Goal: Use online tool/utility: Utilize a website feature to perform a specific function

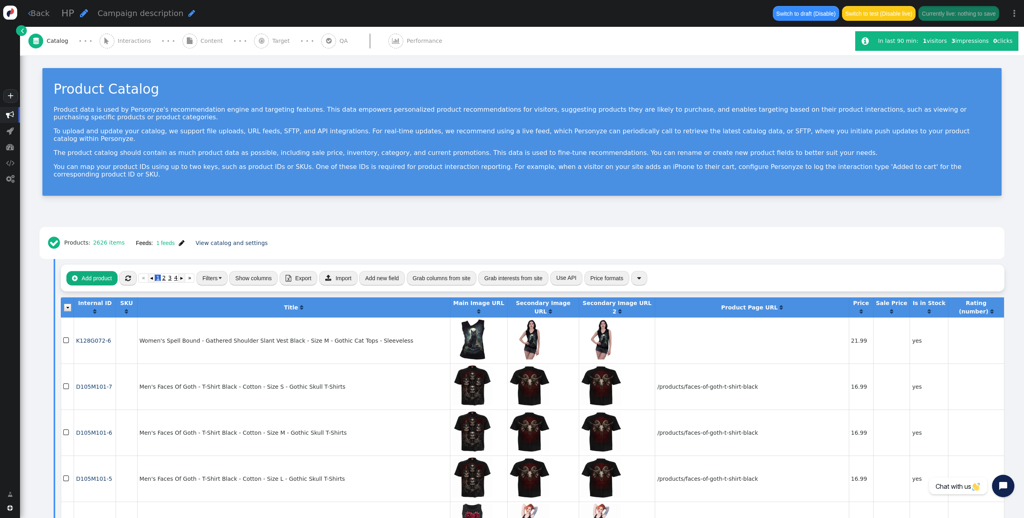
scroll to position [140, 0]
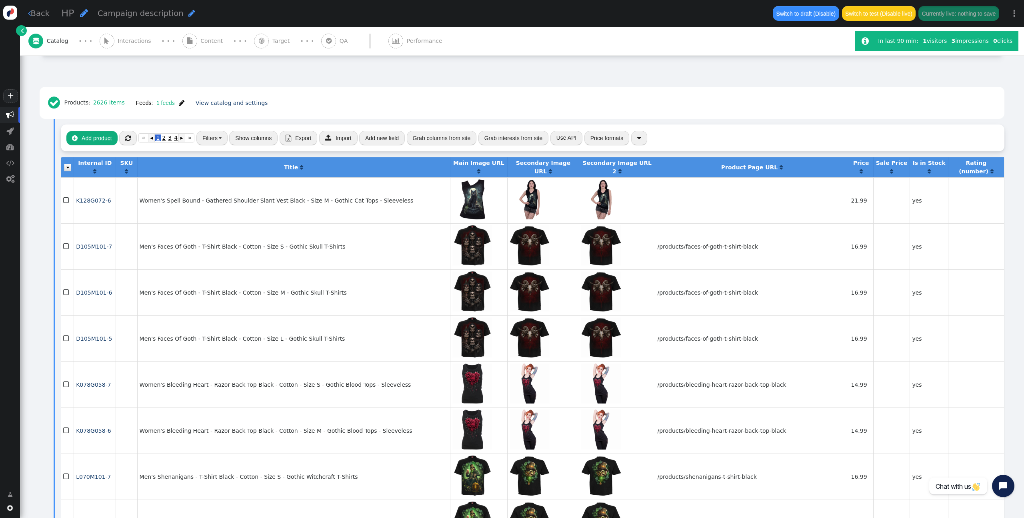
click at [105, 38] on span "" at bounding box center [106, 41] width 5 height 6
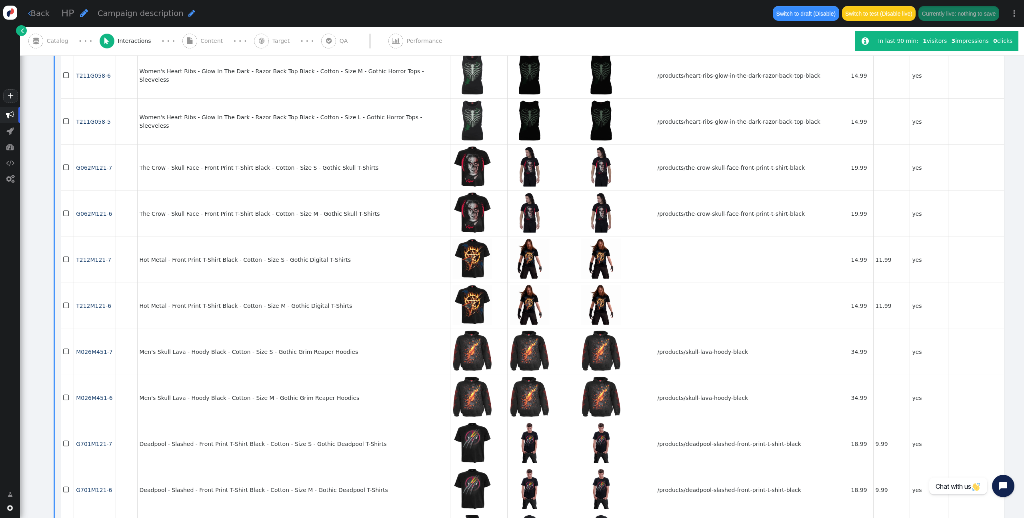
scroll to position [0, 0]
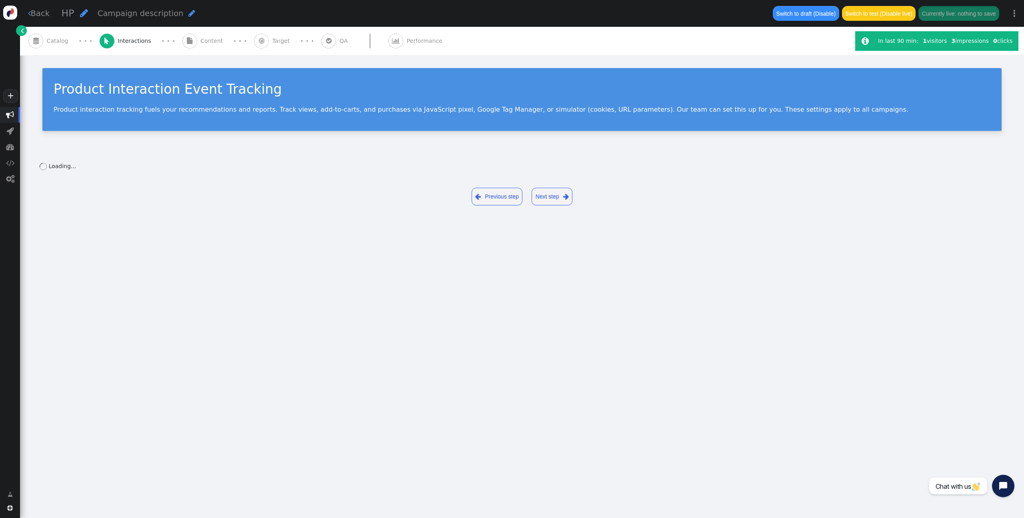
click at [182, 46] on span "" at bounding box center [189, 41] width 15 height 15
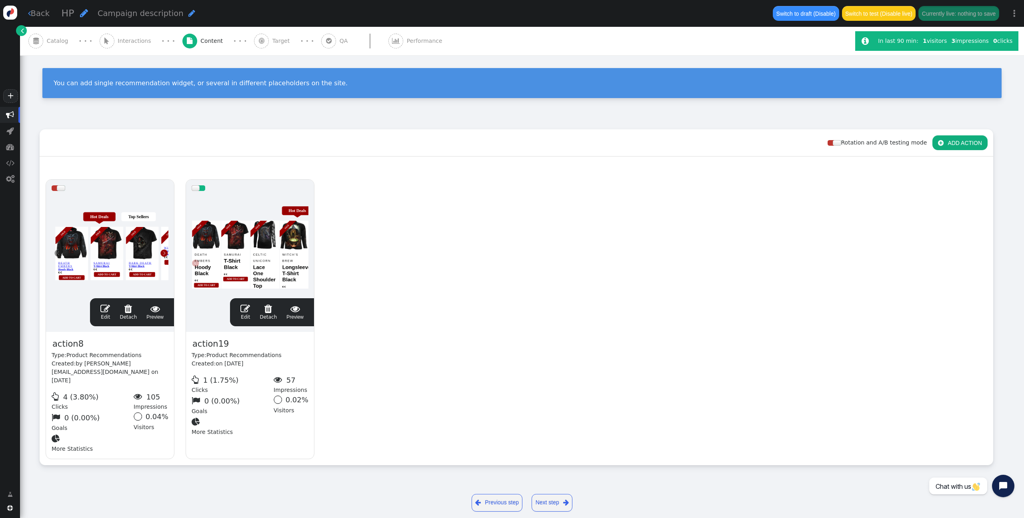
click at [259, 42] on span "" at bounding box center [262, 41] width 6 height 6
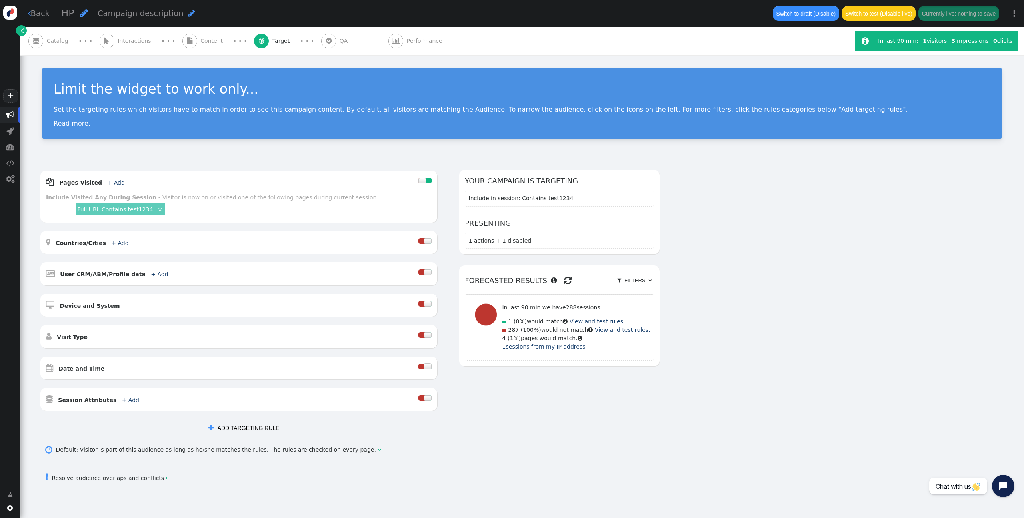
click at [182, 43] on span "" at bounding box center [189, 41] width 15 height 15
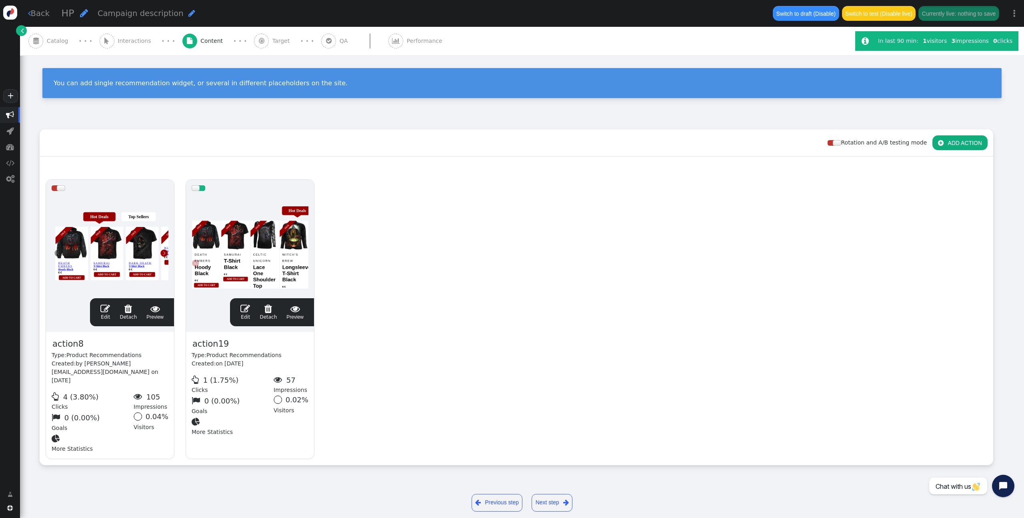
click at [105, 40] on span "" at bounding box center [107, 41] width 15 height 15
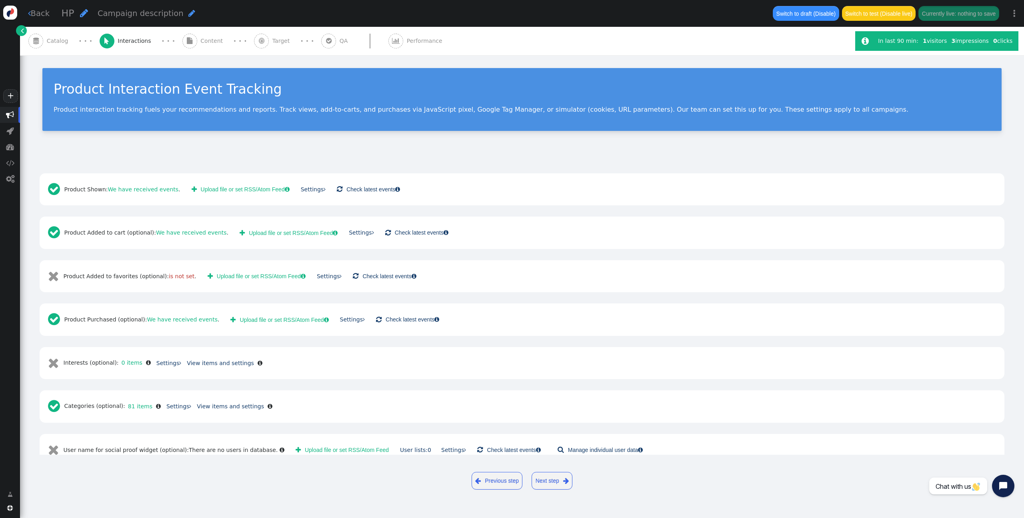
click at [34, 42] on span "" at bounding box center [36, 41] width 6 height 6
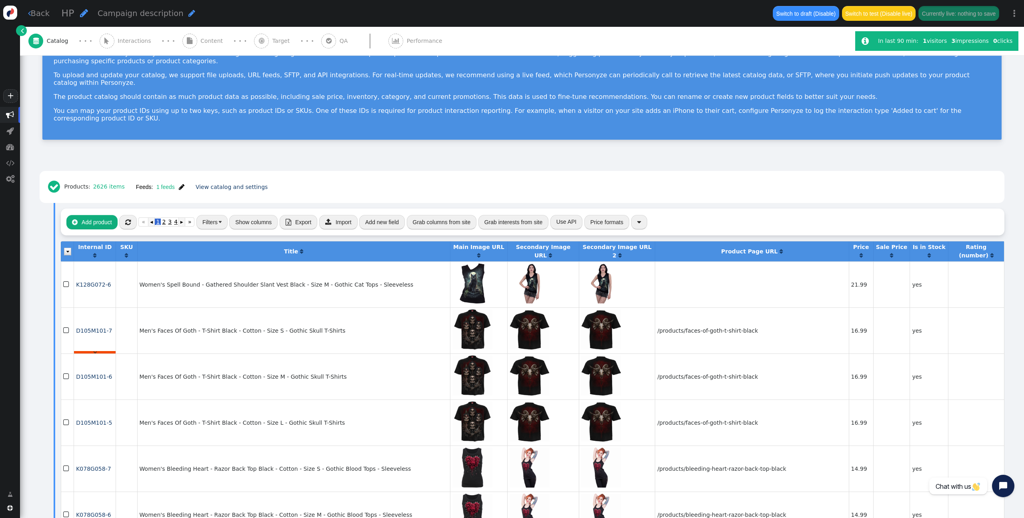
scroll to position [31, 0]
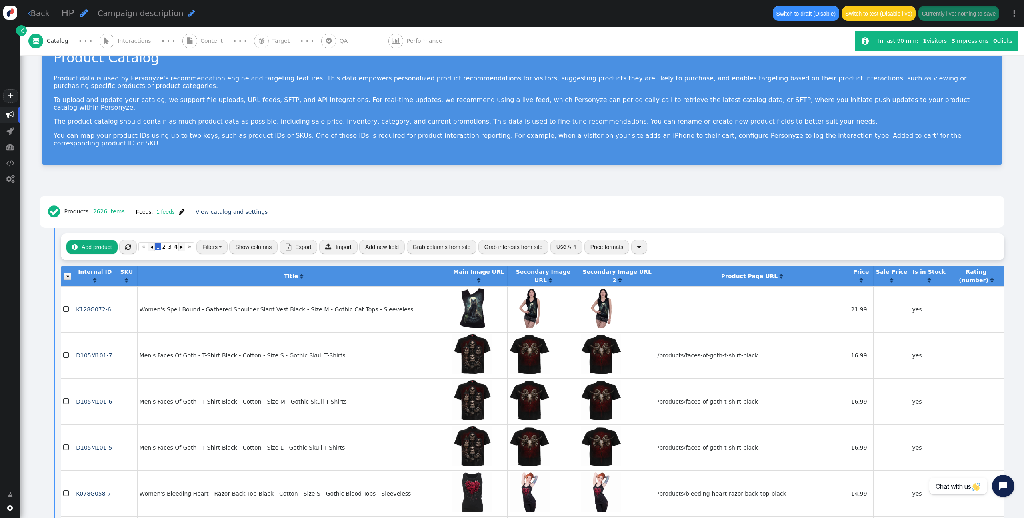
click at [179, 208] on span "" at bounding box center [182, 211] width 6 height 6
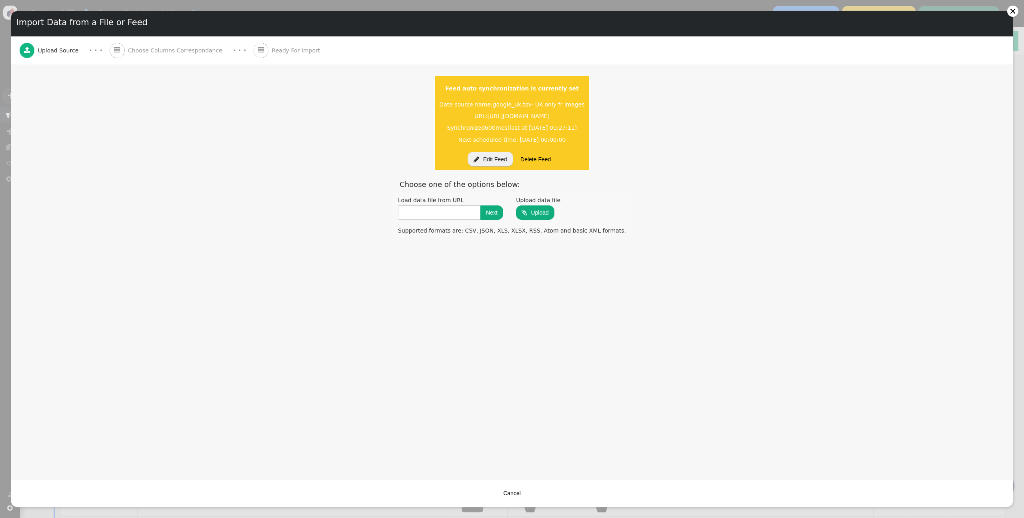
click at [62, 8] on div "Import Data from a File or Feed  Upload Source · · ·  Choose Columns Correspo…" at bounding box center [512, 259] width 1024 height 518
click at [1011, 9] on div at bounding box center [1013, 11] width 6 height 6
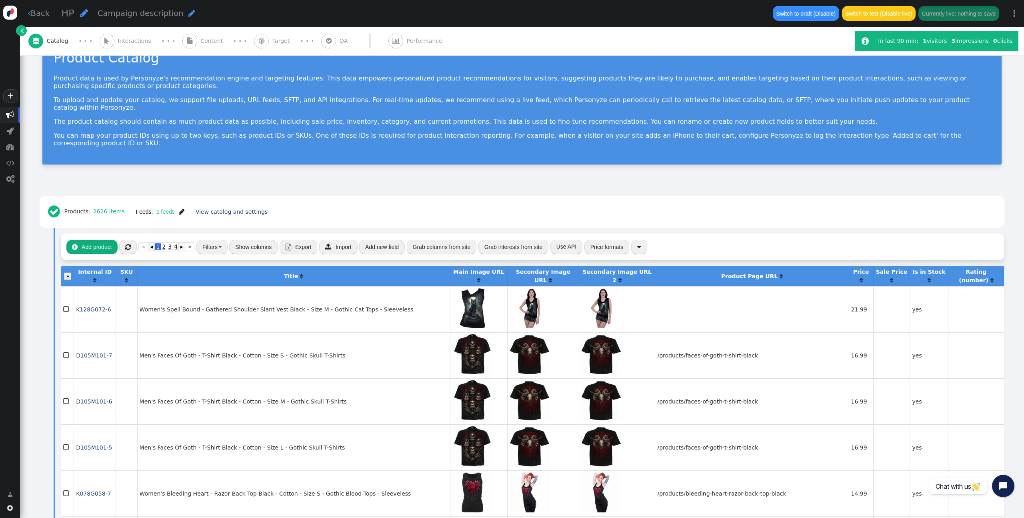
click at [187, 40] on span "" at bounding box center [190, 41] width 6 height 6
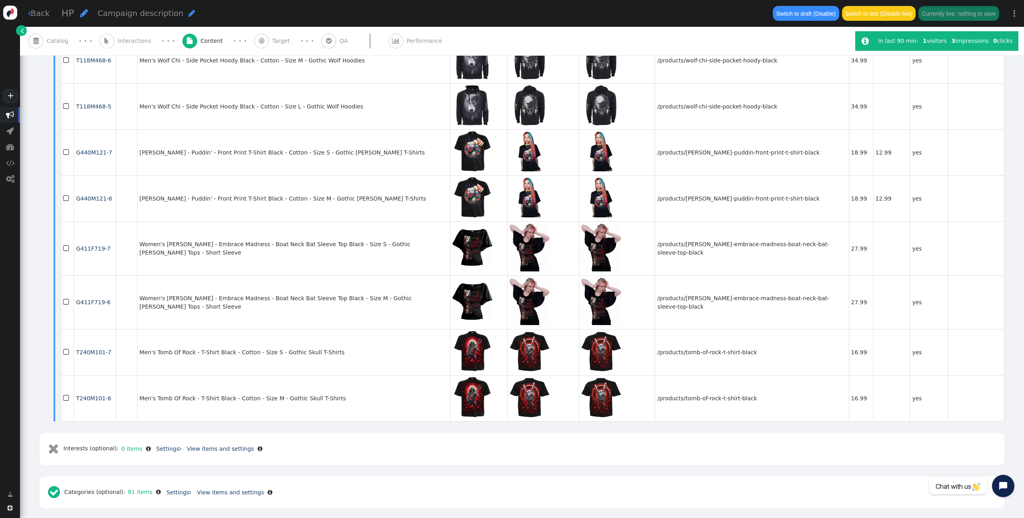
scroll to position [0, 0]
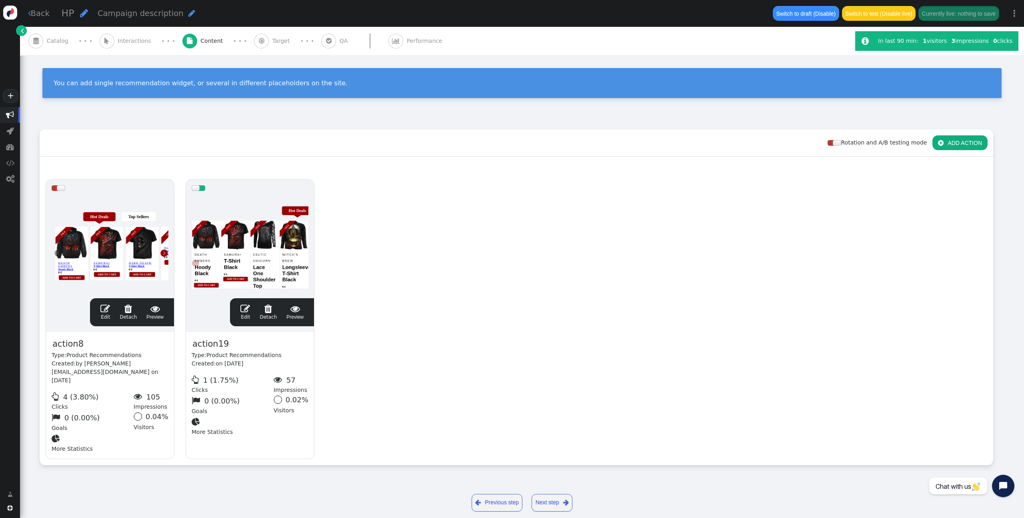
click at [103, 308] on span "" at bounding box center [105, 309] width 10 height 10
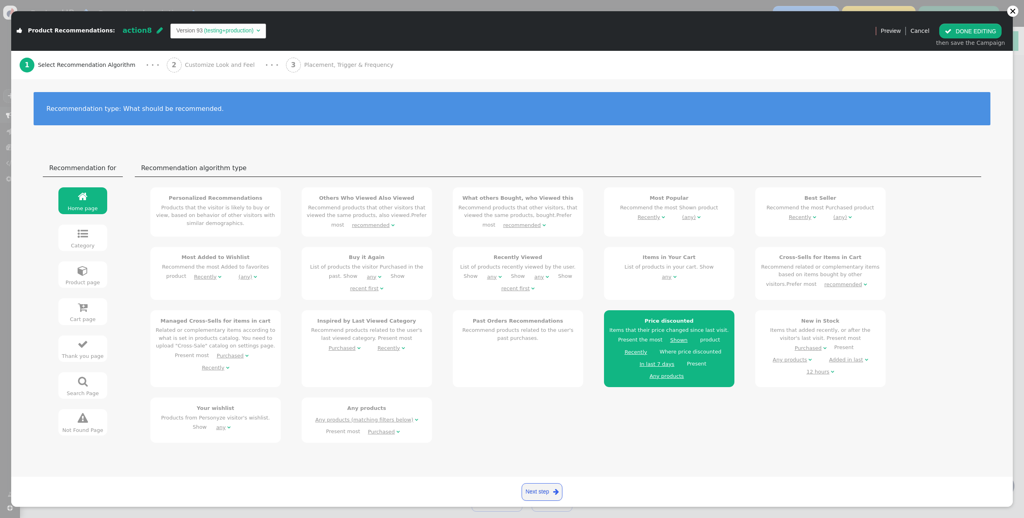
click at [172, 64] on b "2" at bounding box center [174, 65] width 5 height 8
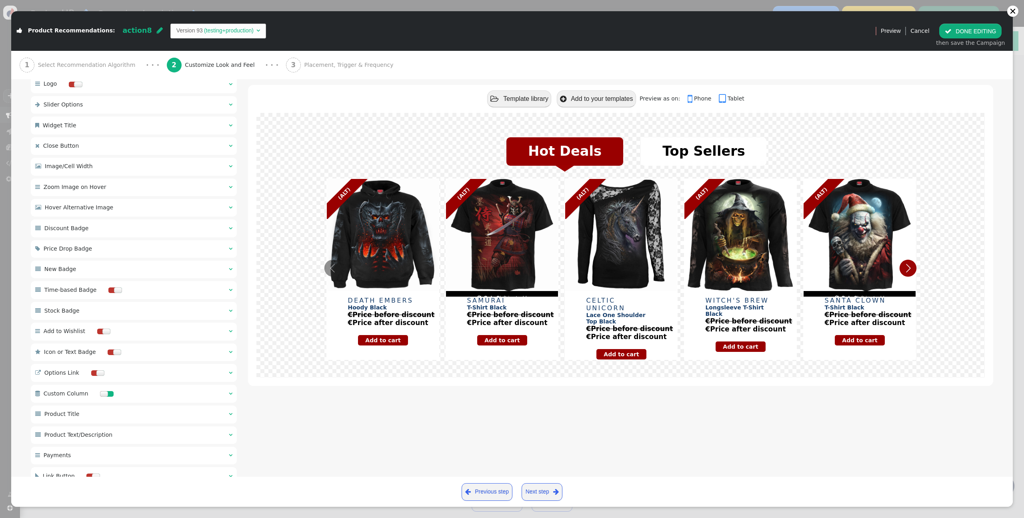
scroll to position [396, 0]
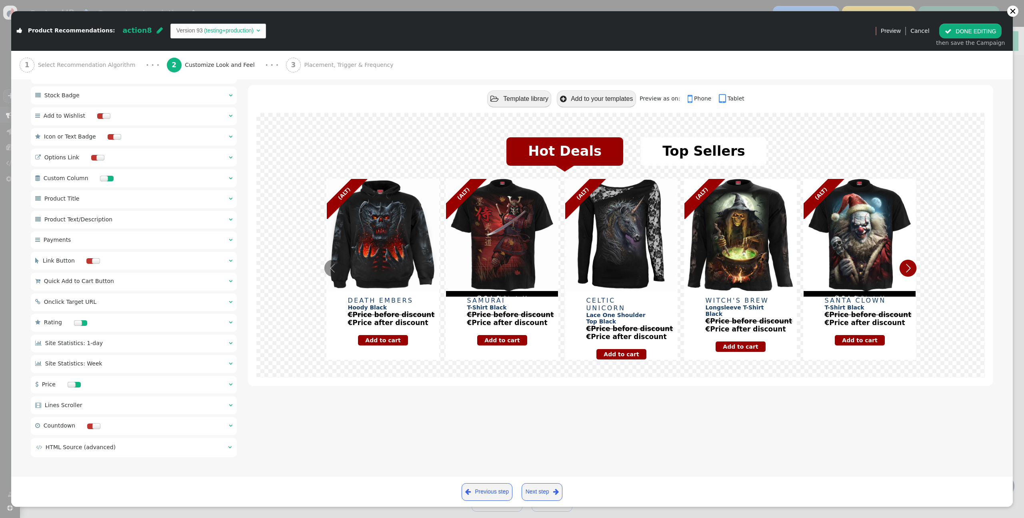
click at [119, 447] on td " HTML Source (advanced)" at bounding box center [129, 447] width 186 height 8
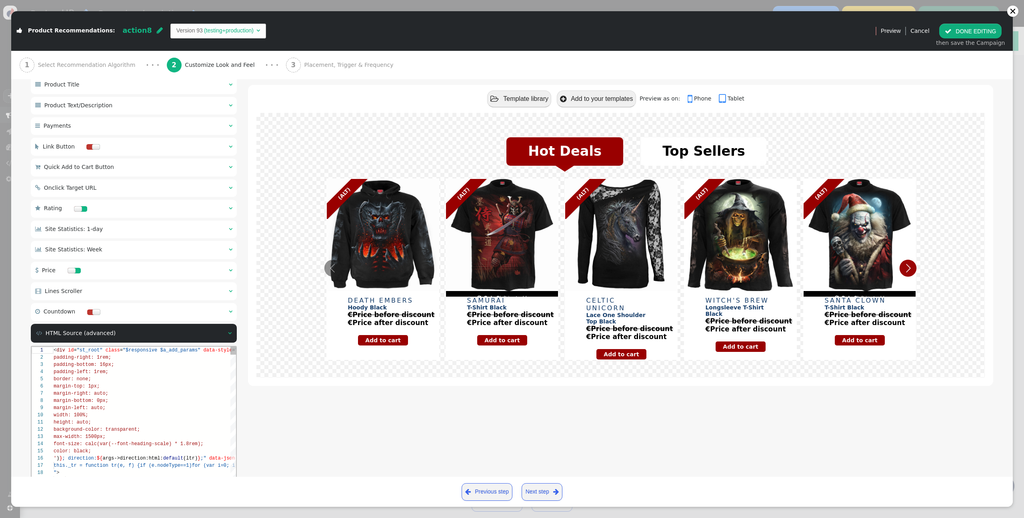
scroll to position [567, 0]
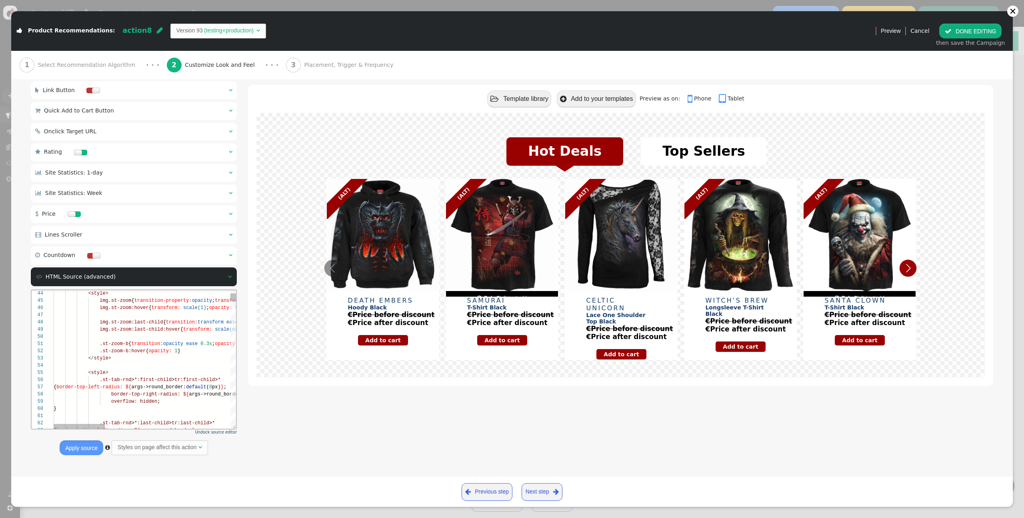
type textarea ".st-zoom-b {transition:opacity ease 0.3s; opacity: 0} .st-zoom-b:hover {opacity…"
click at [134, 365] on div at bounding box center [367, 365] width 627 height 7
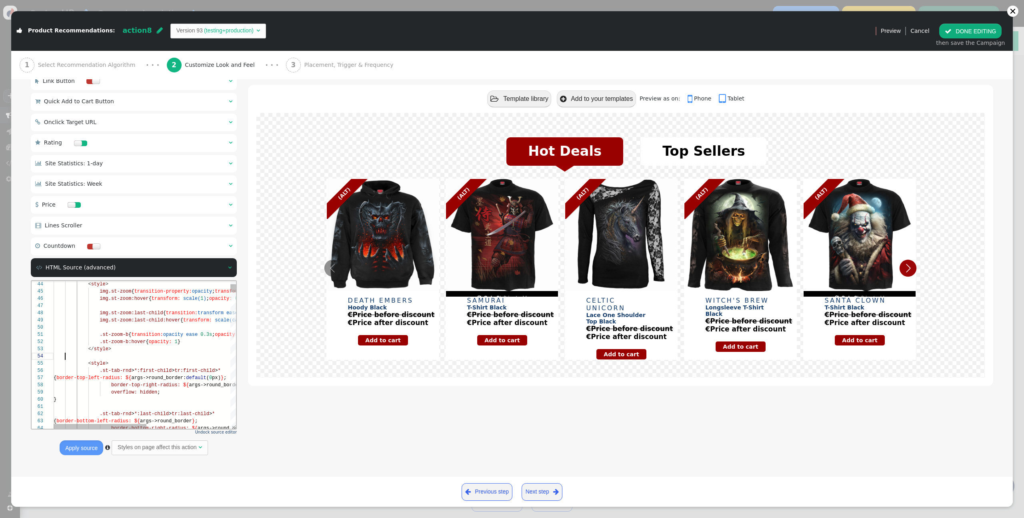
drag, startPoint x: 233, startPoint y: 427, endPoint x: 361, endPoint y: 436, distance: 128.4
click at [361, 436] on div " Main Layout Settings    Hover Shadow    Hover Overlay    Hover Overl…" at bounding box center [512, 34] width 963 height 873
click at [228, 434] on span "Undock source editor" at bounding box center [216, 432] width 42 height 4
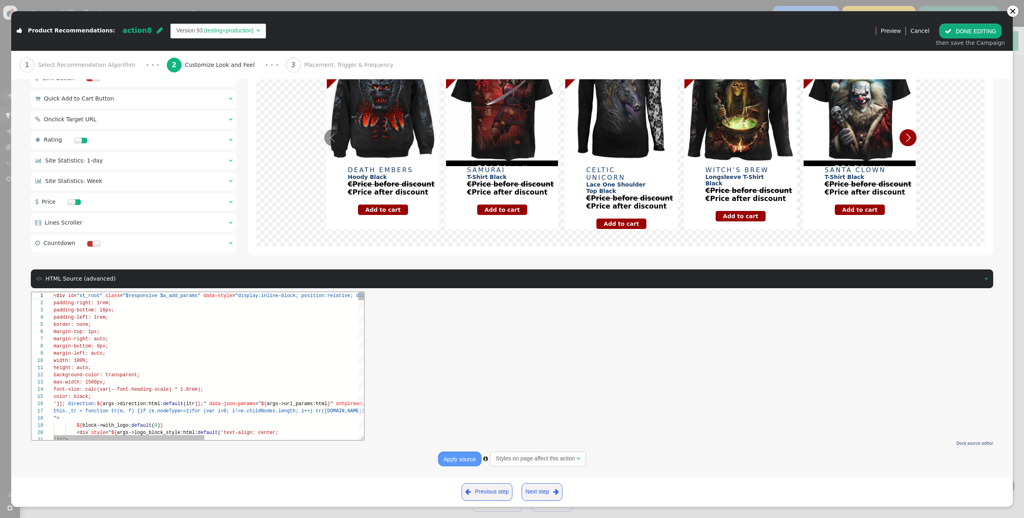
scroll to position [72, 0]
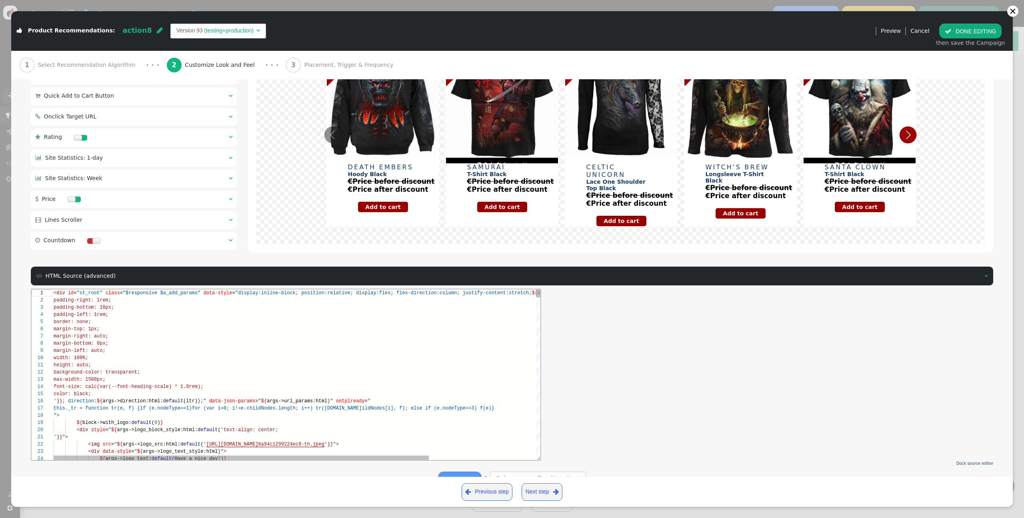
drag, startPoint x: 362, startPoint y: 449, endPoint x: 540, endPoint y: 471, distance: 179.4
click at [541, 461] on div at bounding box center [286, 375] width 511 height 172
click at [227, 391] on div "color: black;" at bounding box center [367, 393] width 627 height 7
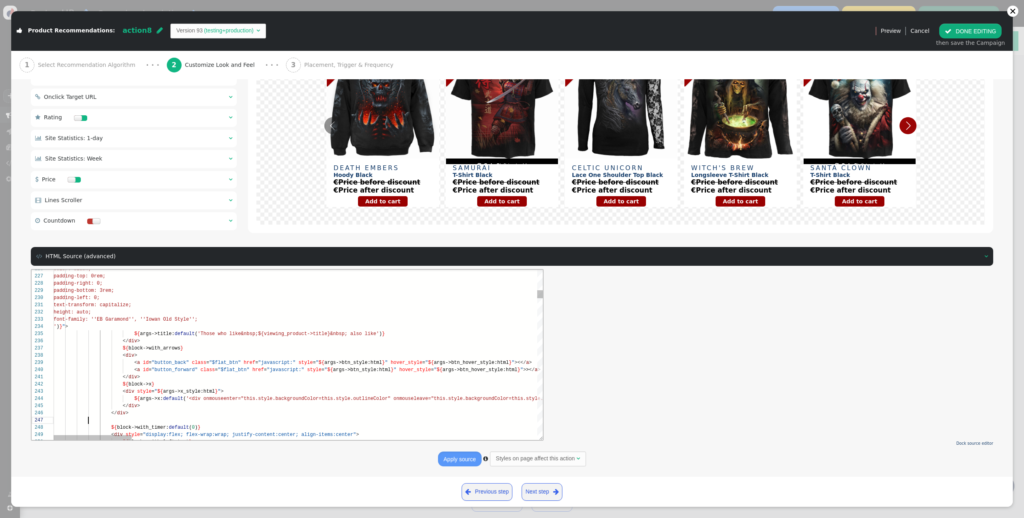
scroll to position [22, 35]
type textarea "<div id="st_root" class="$responsive $a_add_params" data-style="display:inline-…"
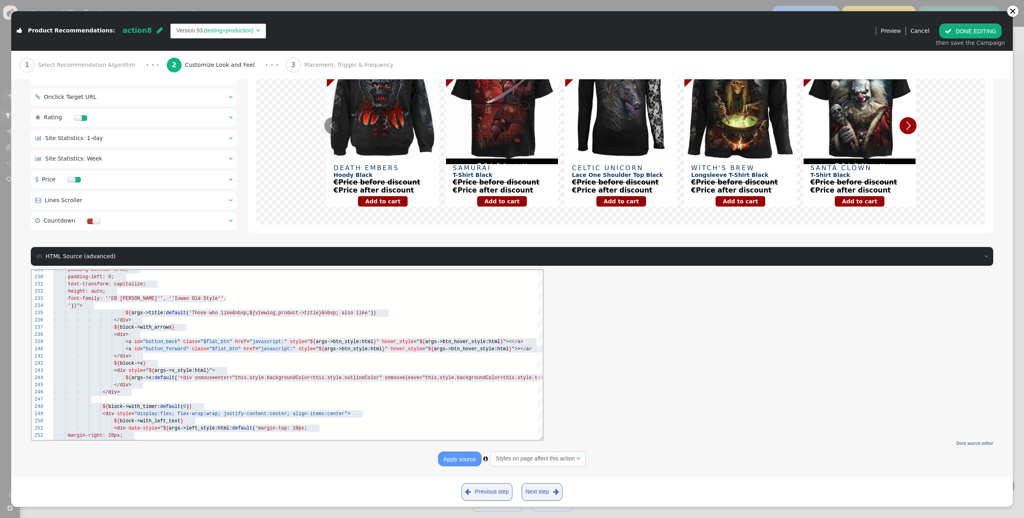
click at [729, 321] on div "Dock source editor Apply source  Styles on page affect this action " at bounding box center [512, 368] width 963 height 198
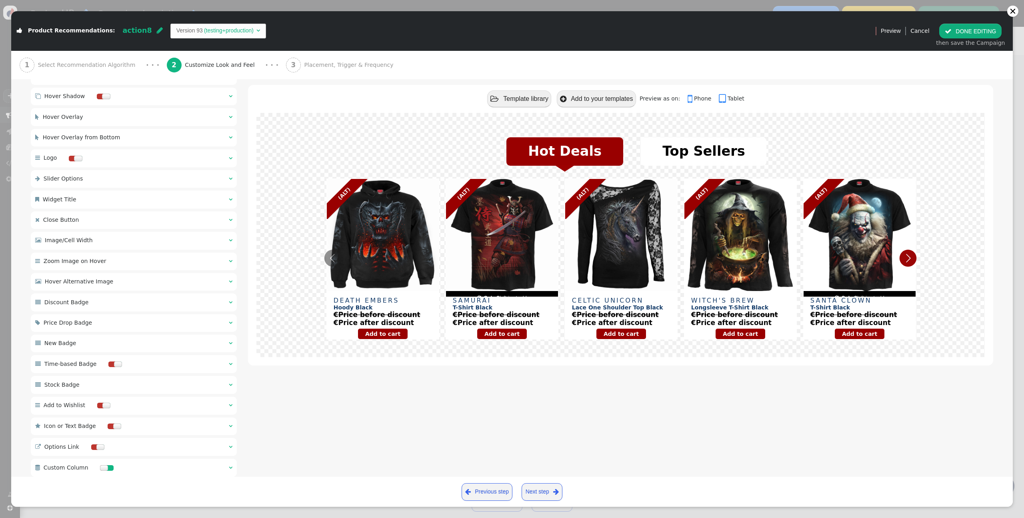
scroll to position [0, 0]
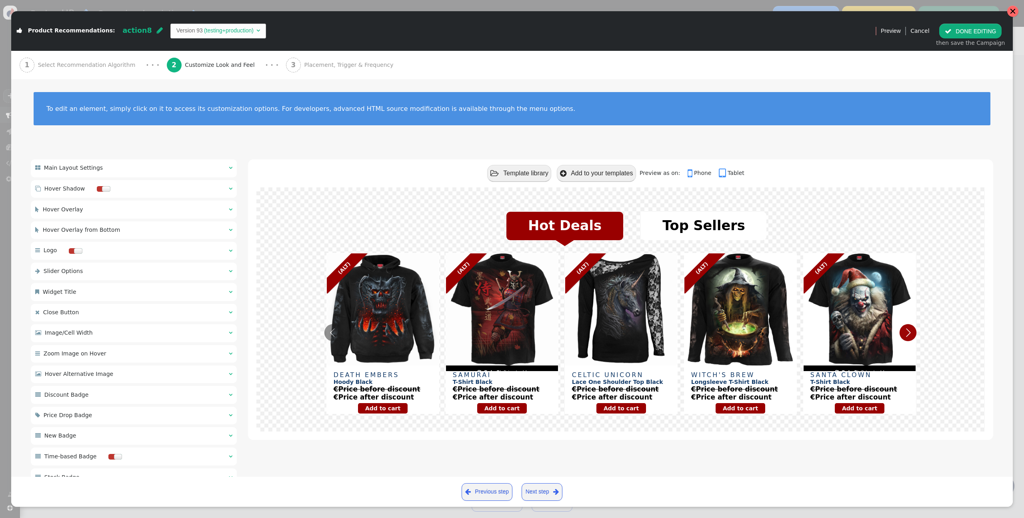
click at [1012, 13] on div at bounding box center [1013, 11] width 6 height 6
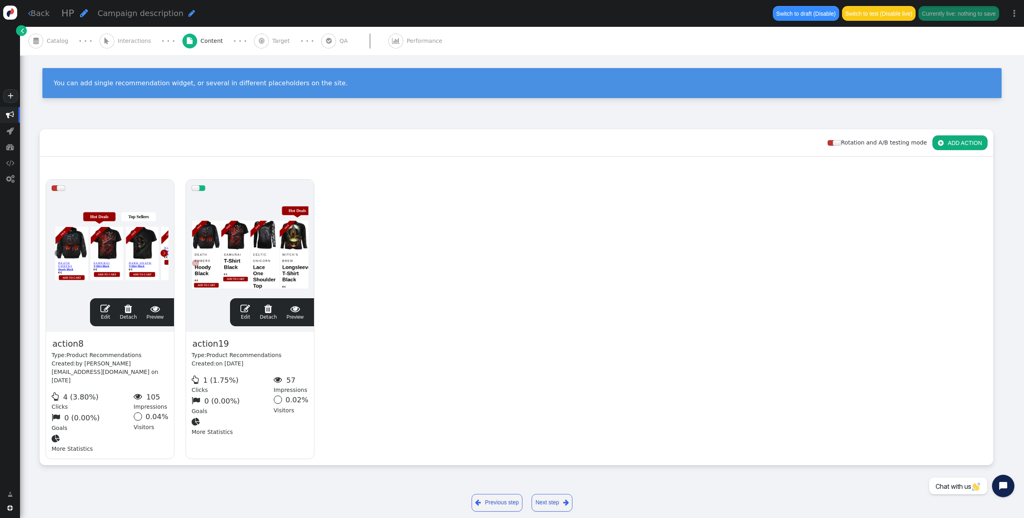
scroll to position [72, 0]
click at [104, 307] on span "" at bounding box center [105, 309] width 10 height 10
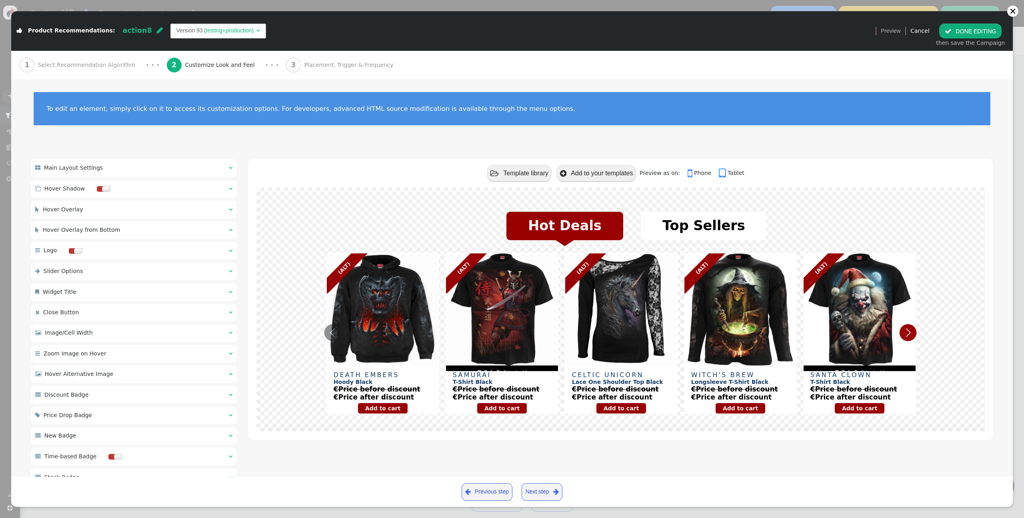
click at [688, 176] on span "" at bounding box center [691, 173] width 6 height 11
click at [721, 173] on span "" at bounding box center [723, 173] width 9 height 11
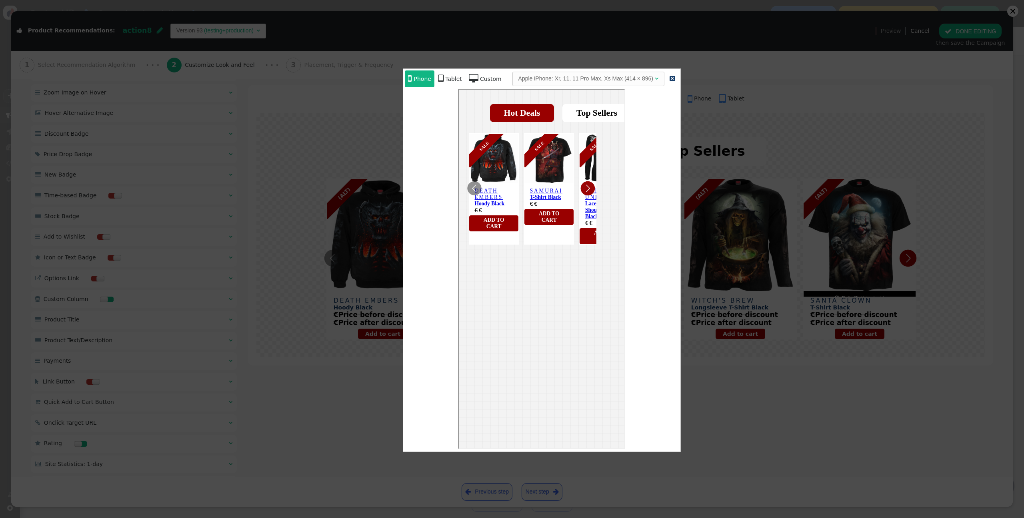
scroll to position [0, 0]
click at [475, 184] on icon "Previous" at bounding box center [474, 187] width 14 height 14
click at [587, 183] on icon "Next" at bounding box center [587, 187] width 14 height 14
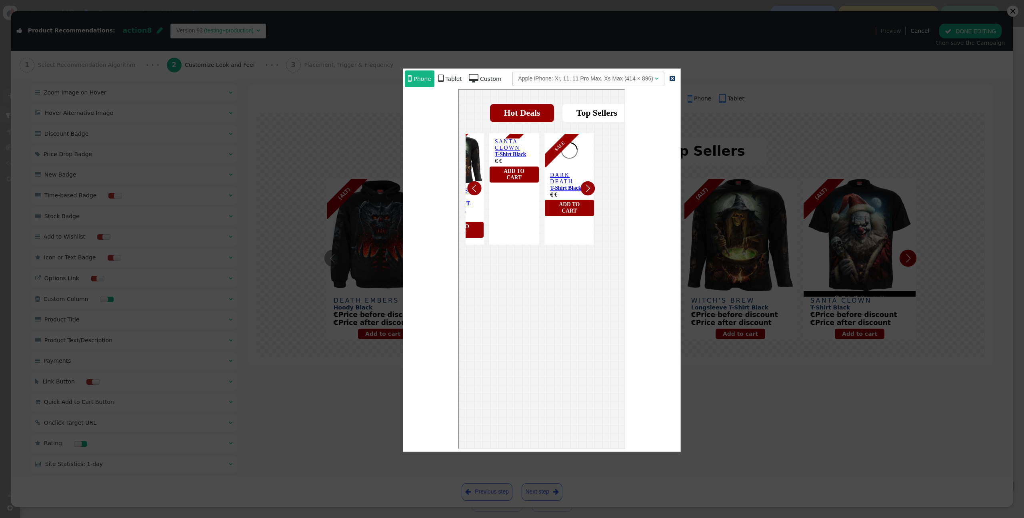
click at [587, 183] on icon "Next" at bounding box center [587, 187] width 14 height 14
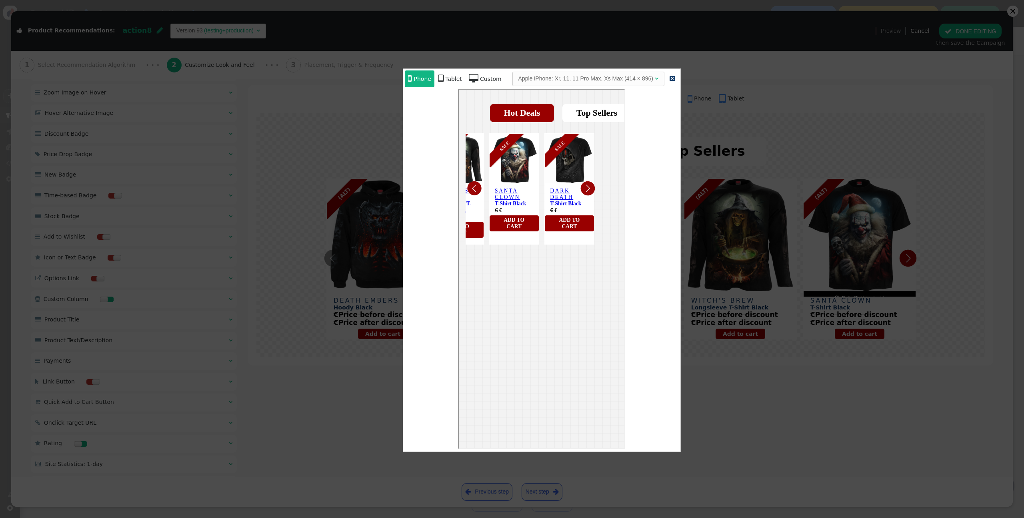
click at [587, 183] on icon "Next" at bounding box center [587, 187] width 14 height 14
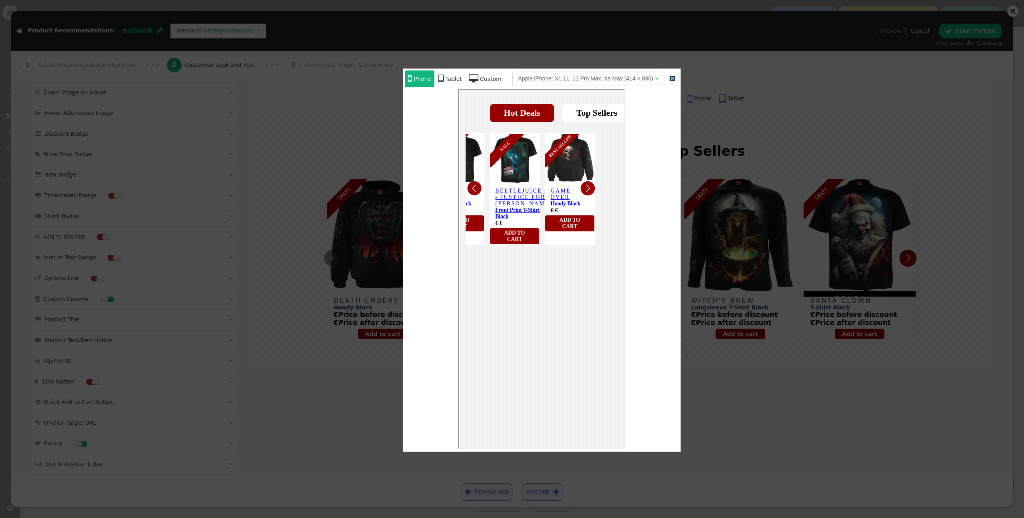
click at [470, 80] on span "" at bounding box center [474, 78] width 10 height 9
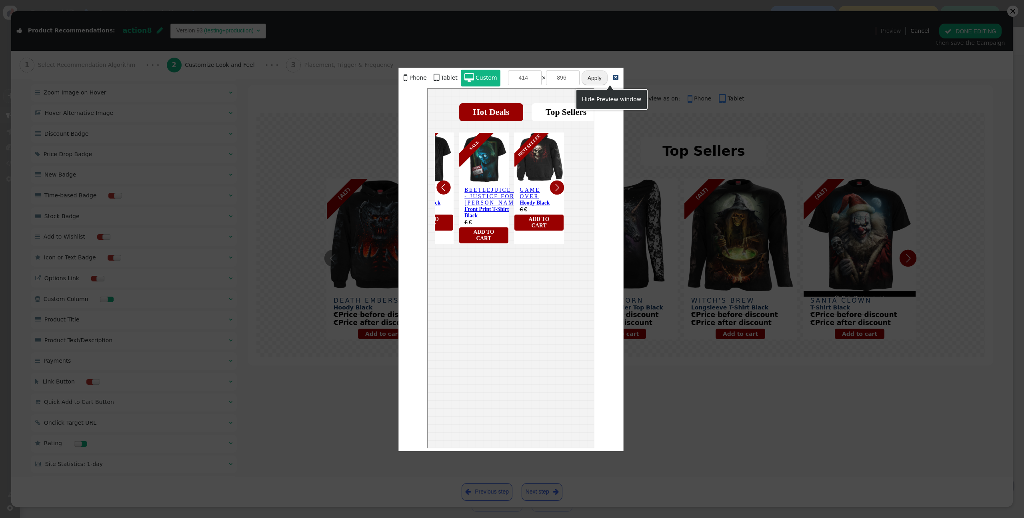
click at [613, 78] on span "" at bounding box center [616, 78] width 6 height 6
